Goal: Communication & Community: Answer question/provide support

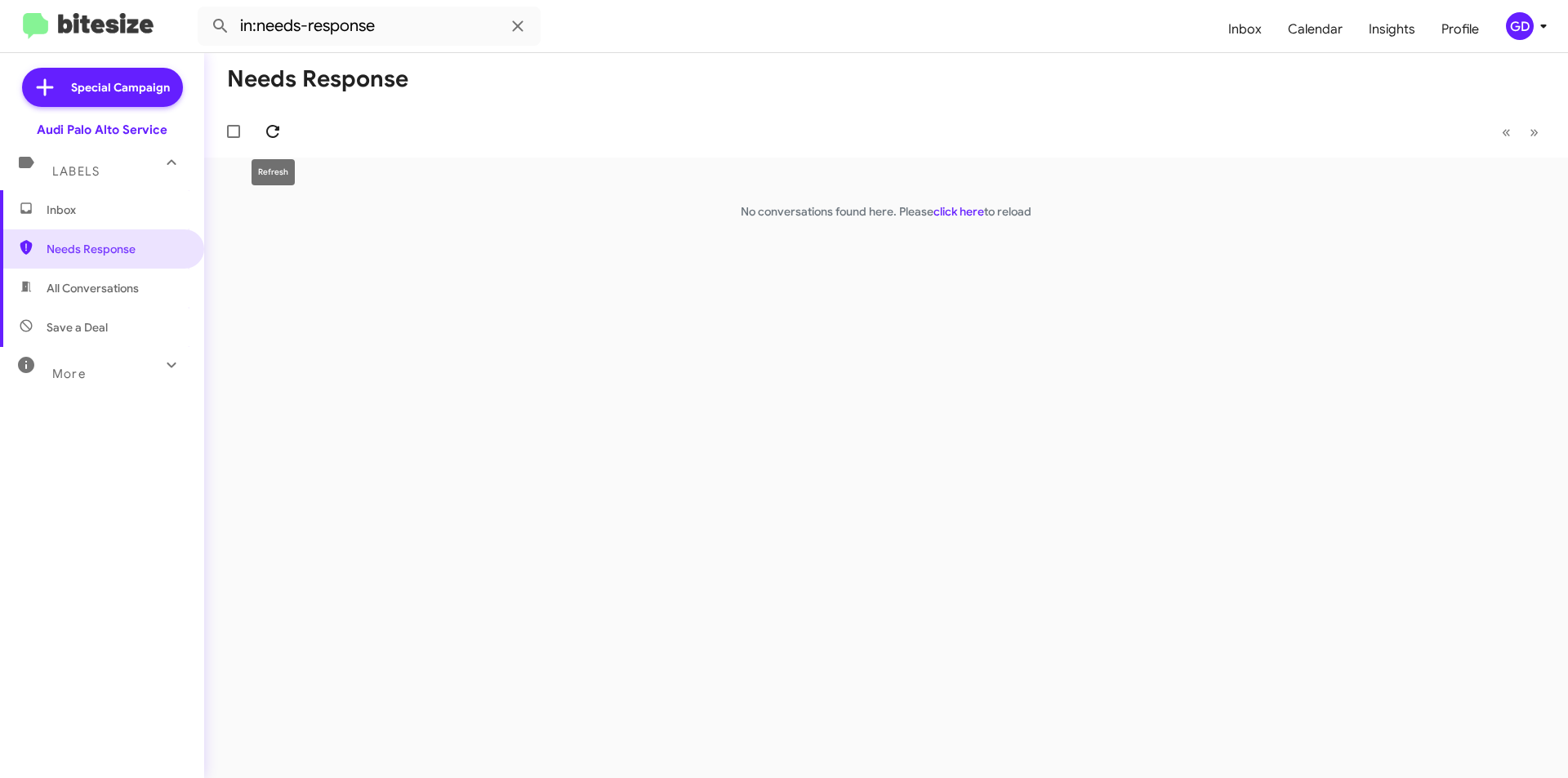
click at [277, 130] on icon at bounding box center [273, 132] width 13 height 13
click at [273, 134] on icon at bounding box center [272, 131] width 20 height 20
click at [61, 218] on span "Inbox" at bounding box center [102, 209] width 204 height 39
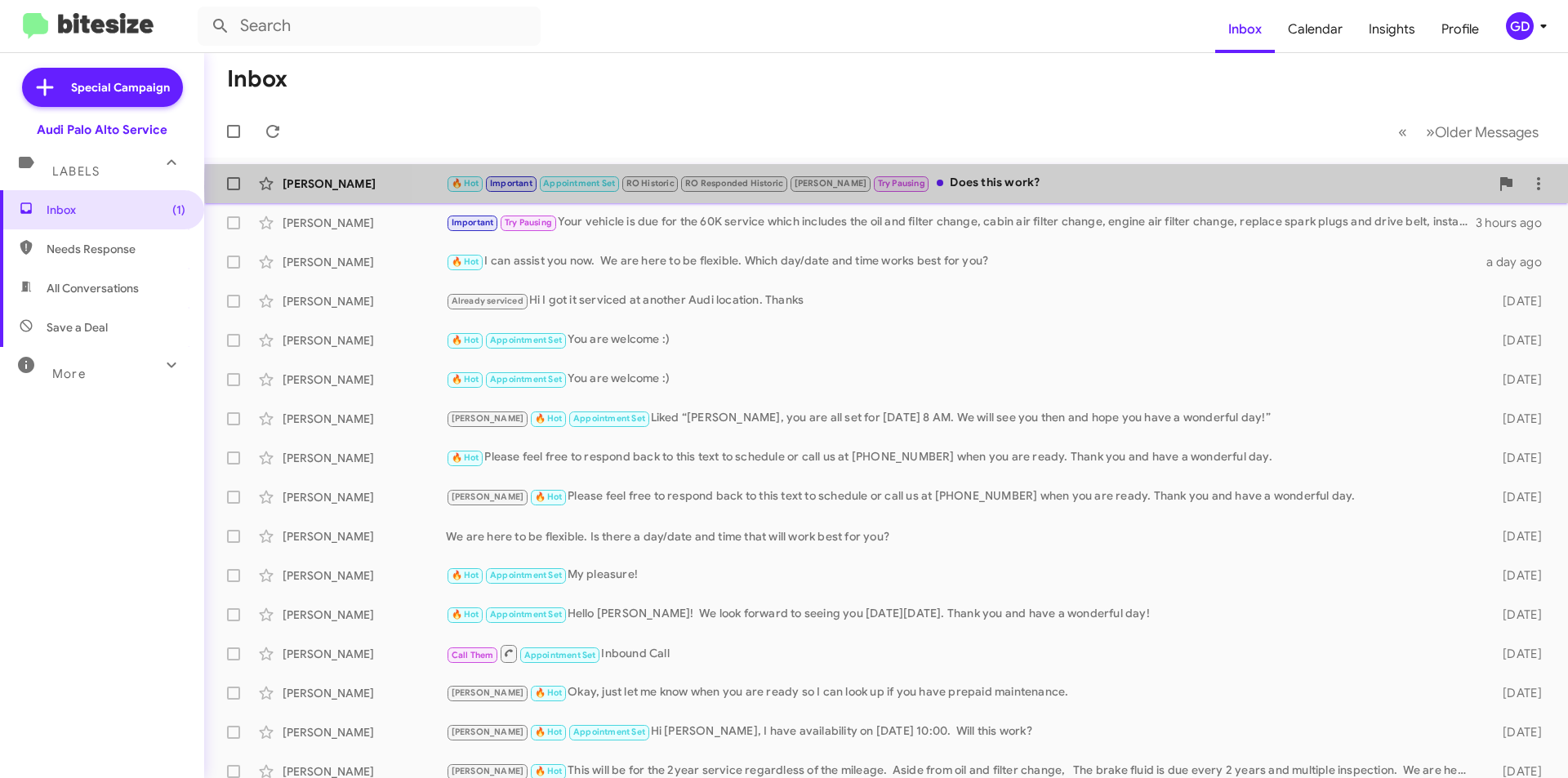
click at [976, 188] on div "🔥 Hot Important Appointment Set RO Historic RO Responded Historic [PERSON_NAME]…" at bounding box center [968, 183] width 1043 height 19
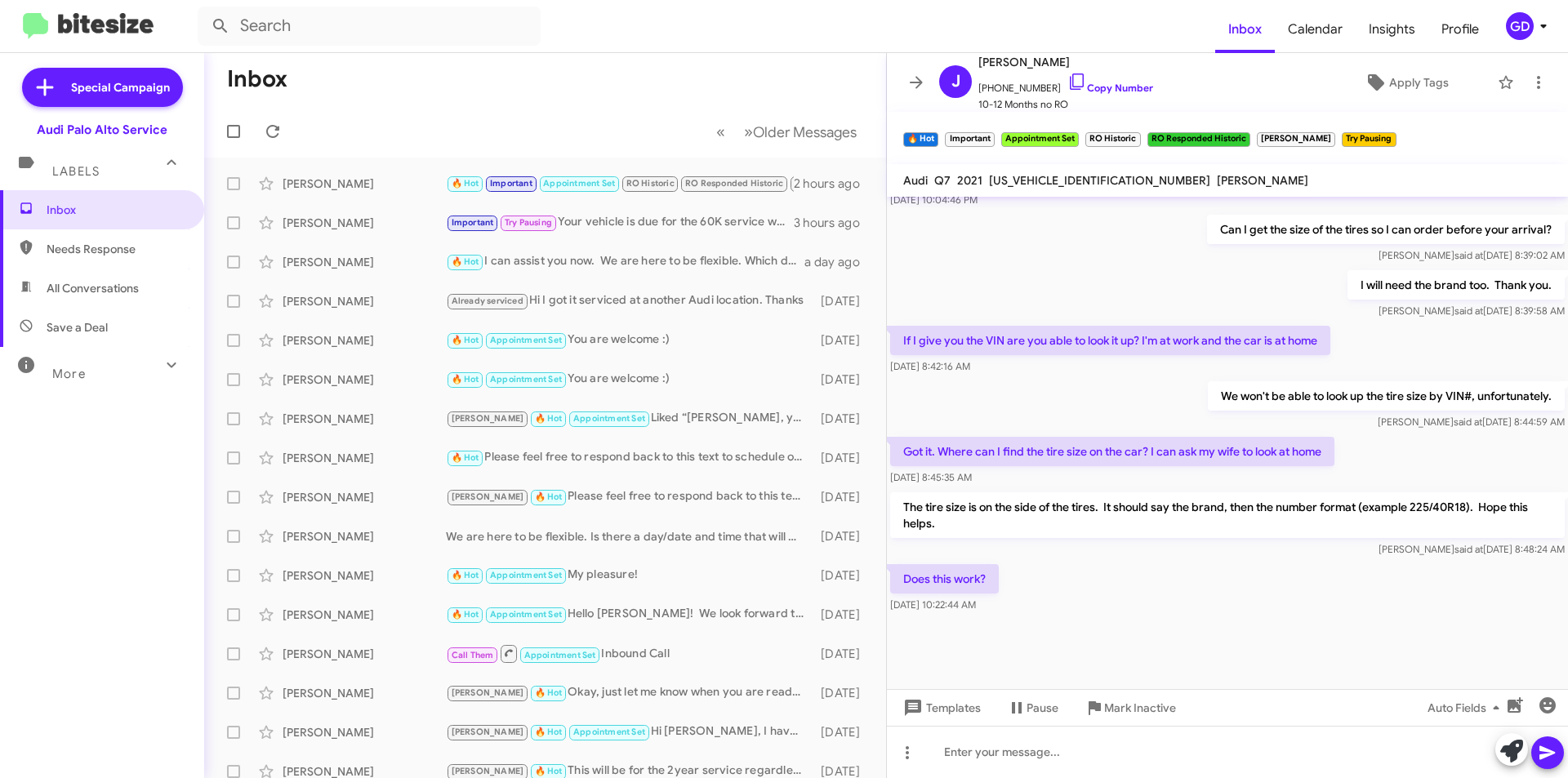
scroll to position [664, 0]
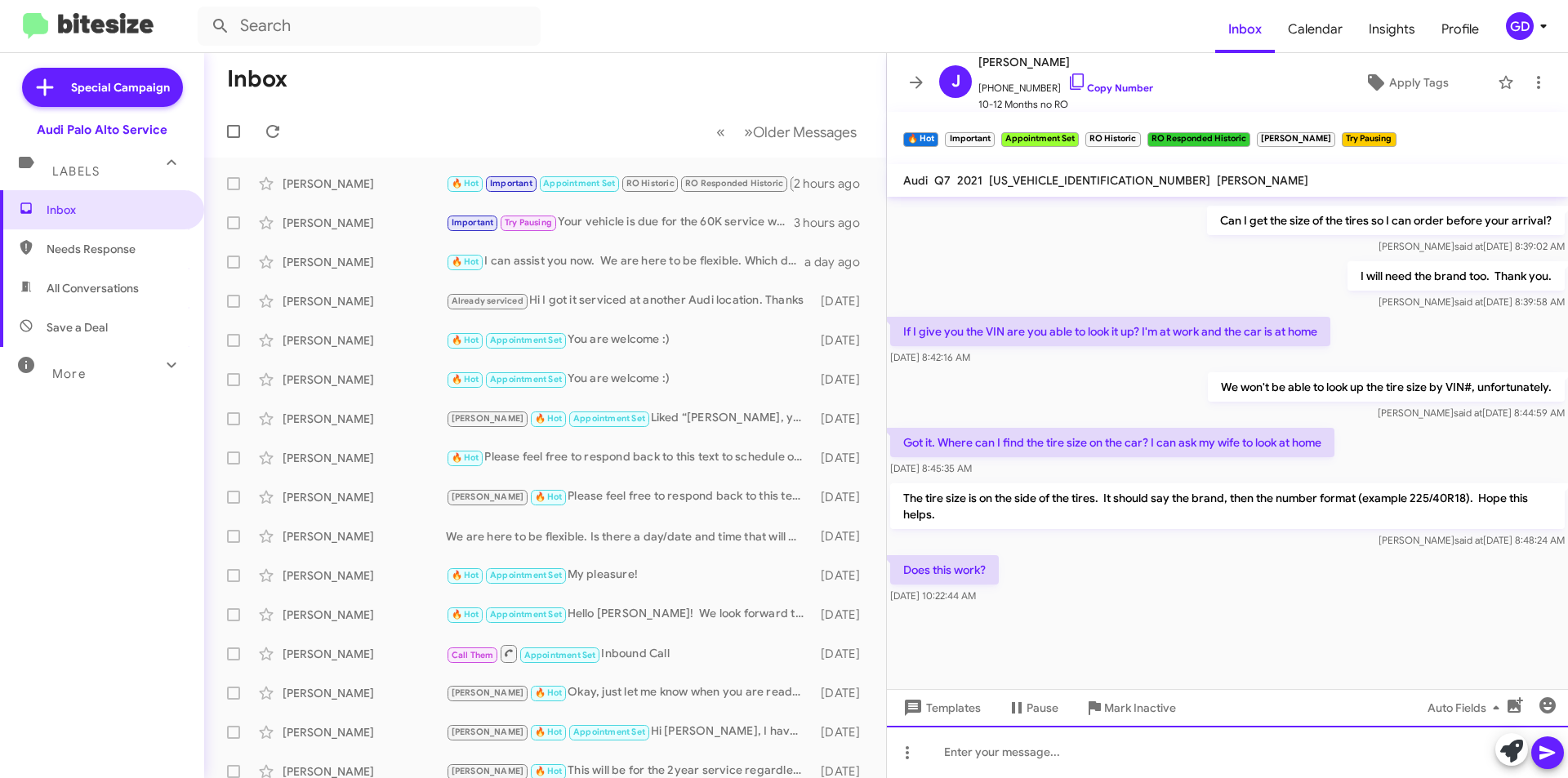
click at [957, 755] on div at bounding box center [1227, 752] width 681 height 52
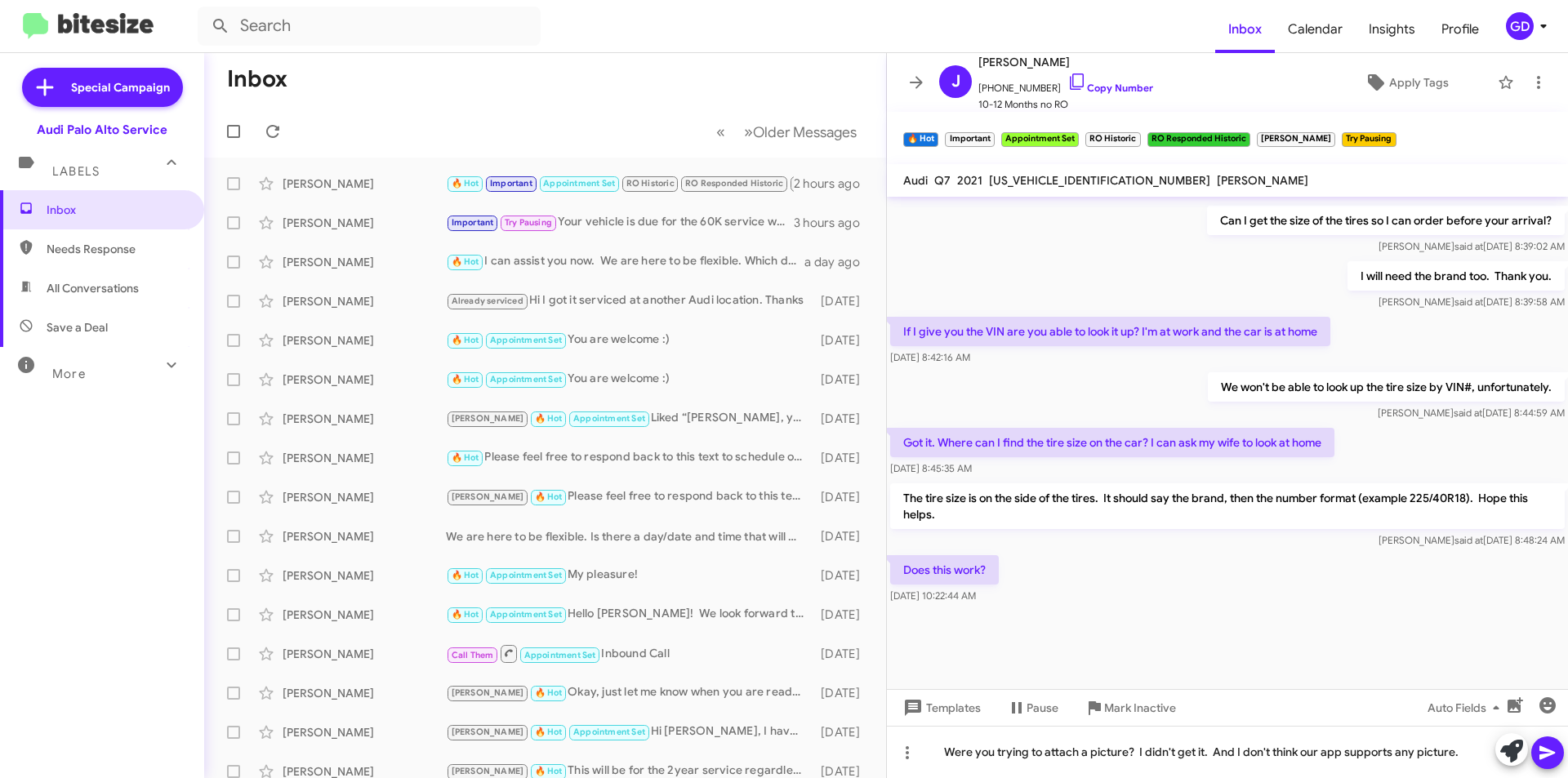
click at [1549, 751] on icon at bounding box center [1546, 753] width 16 height 14
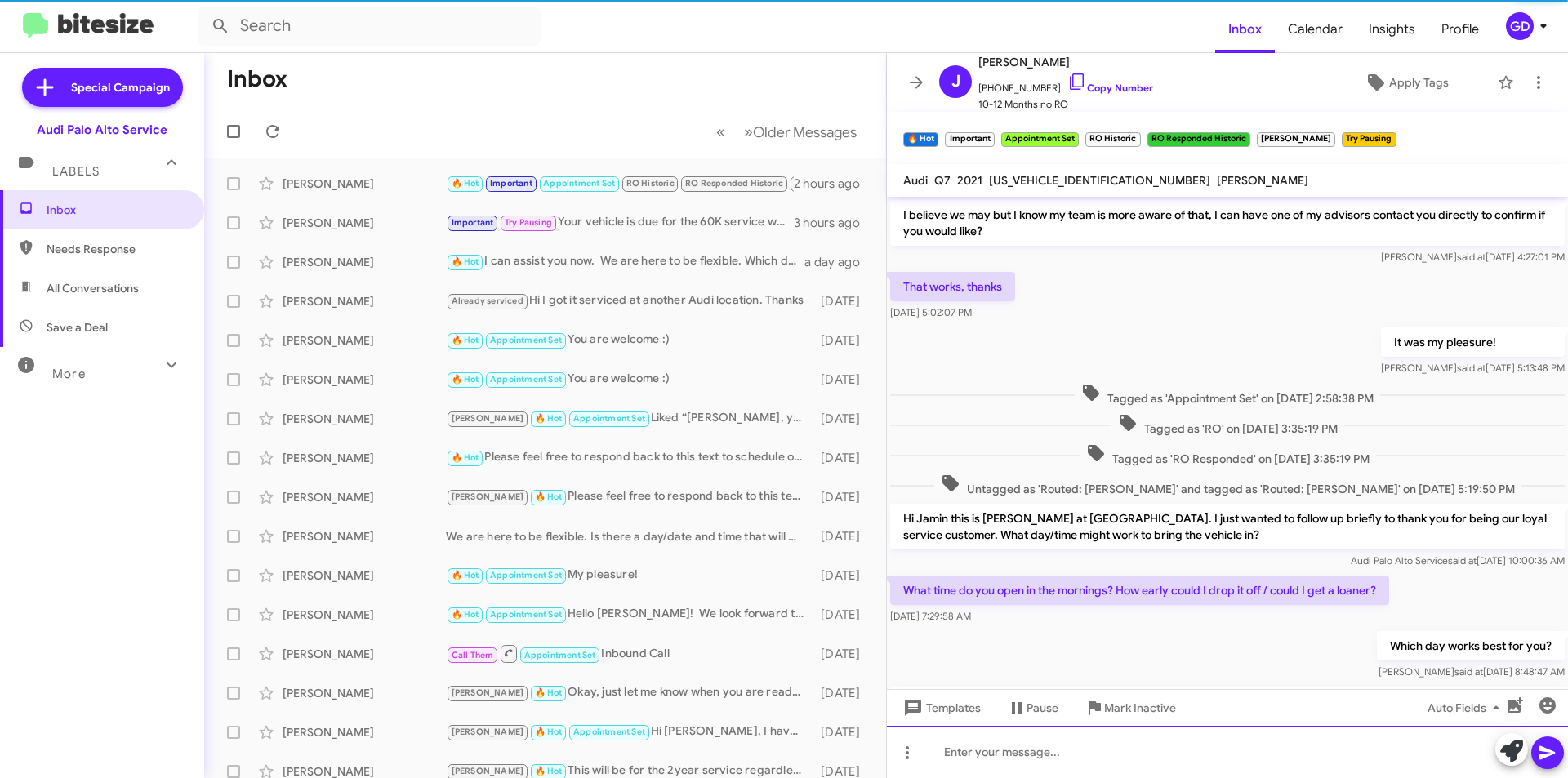
scroll to position [81, 0]
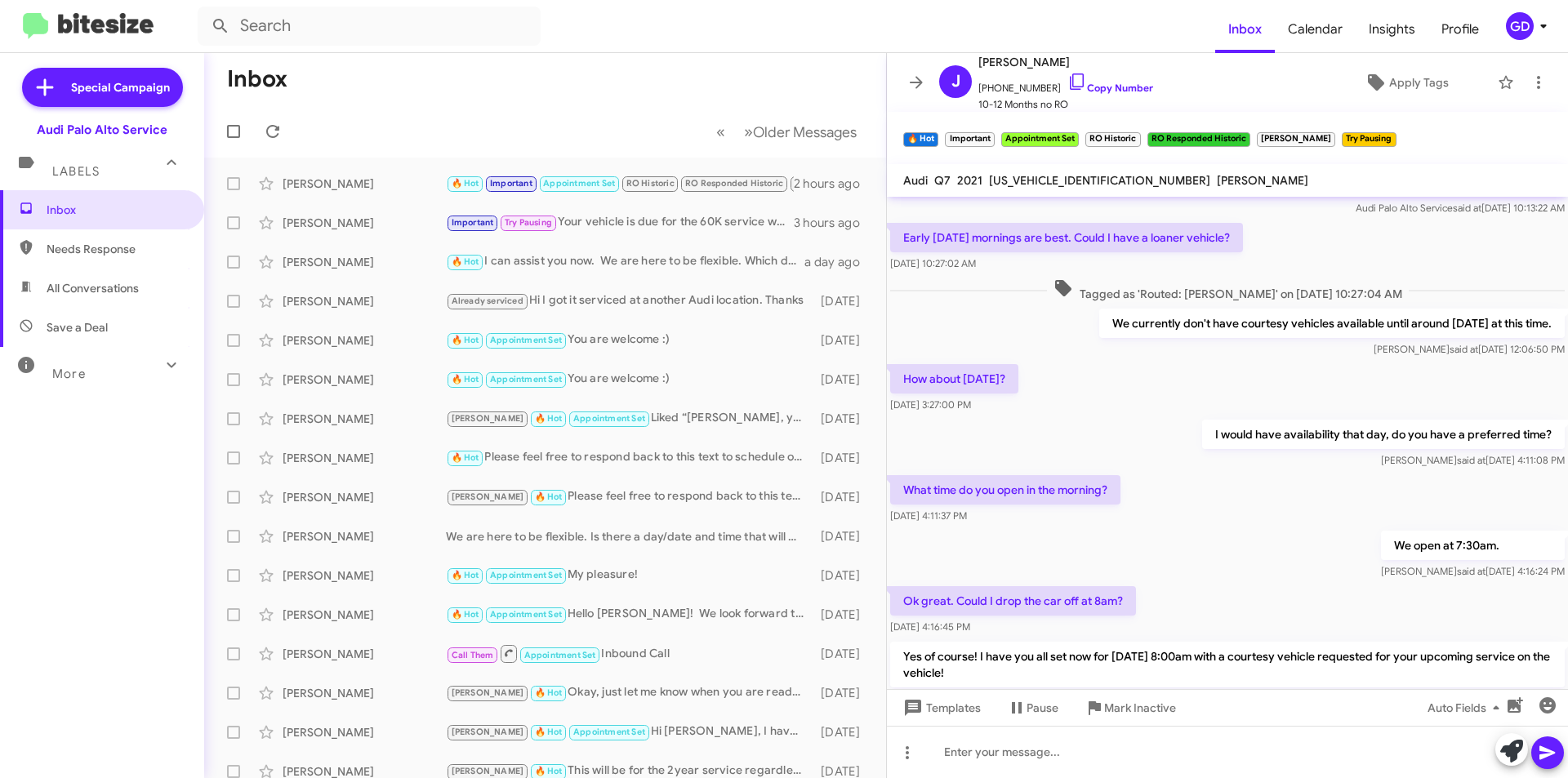
click at [96, 262] on span "Needs Response" at bounding box center [102, 249] width 204 height 39
type input "in:needs-response"
